Goal: Find specific page/section: Find specific page/section

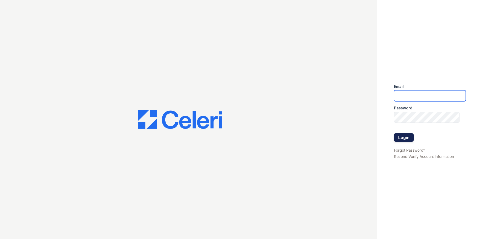
type input "[EMAIL_ADDRESS][DOMAIN_NAME]"
click at [407, 139] on button "Login" at bounding box center [404, 137] width 20 height 8
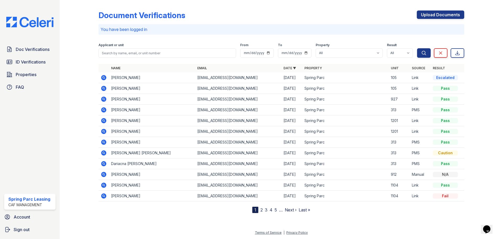
click at [103, 80] on icon at bounding box center [104, 77] width 6 height 6
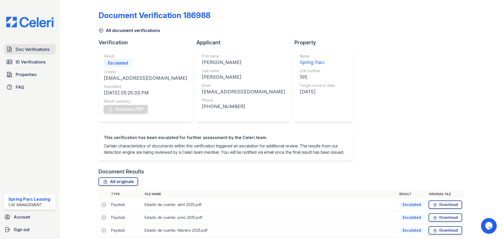
click at [25, 51] on span "Doc Verifications" at bounding box center [33, 49] width 34 height 6
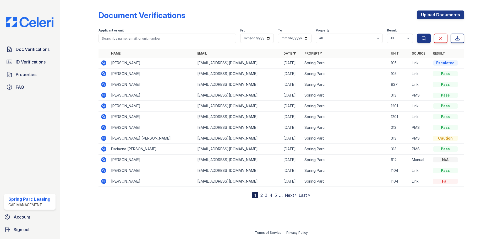
click at [25, 51] on span "Doc Verifications" at bounding box center [33, 49] width 34 height 6
click at [14, 20] on img at bounding box center [30, 22] width 56 height 10
click at [14, 51] on link "Doc Verifications" at bounding box center [29, 49] width 51 height 10
click at [19, 48] on span "Doc Verifications" at bounding box center [33, 49] width 34 height 6
